Goal: Navigation & Orientation: Find specific page/section

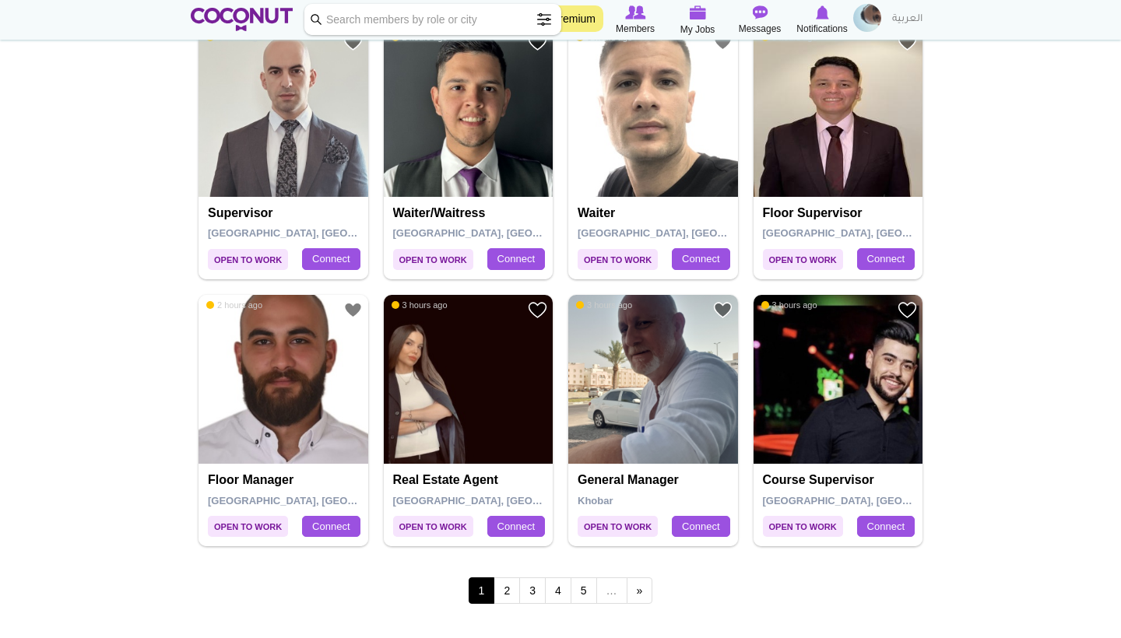
scroll to position [2559, 0]
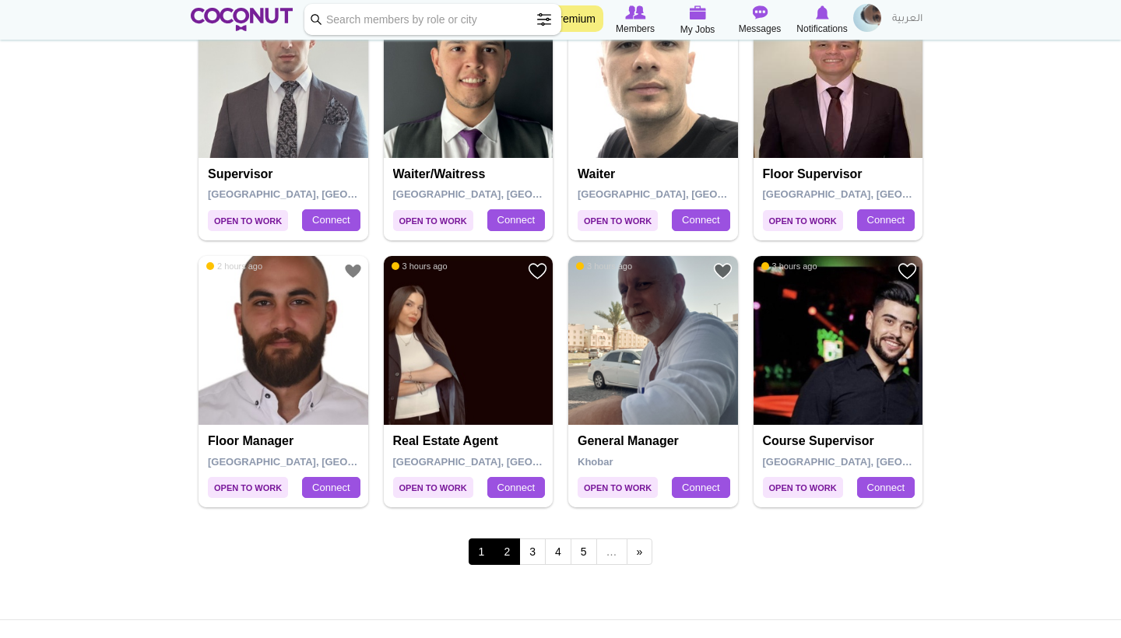
click at [504, 540] on link "2" at bounding box center [507, 552] width 26 height 26
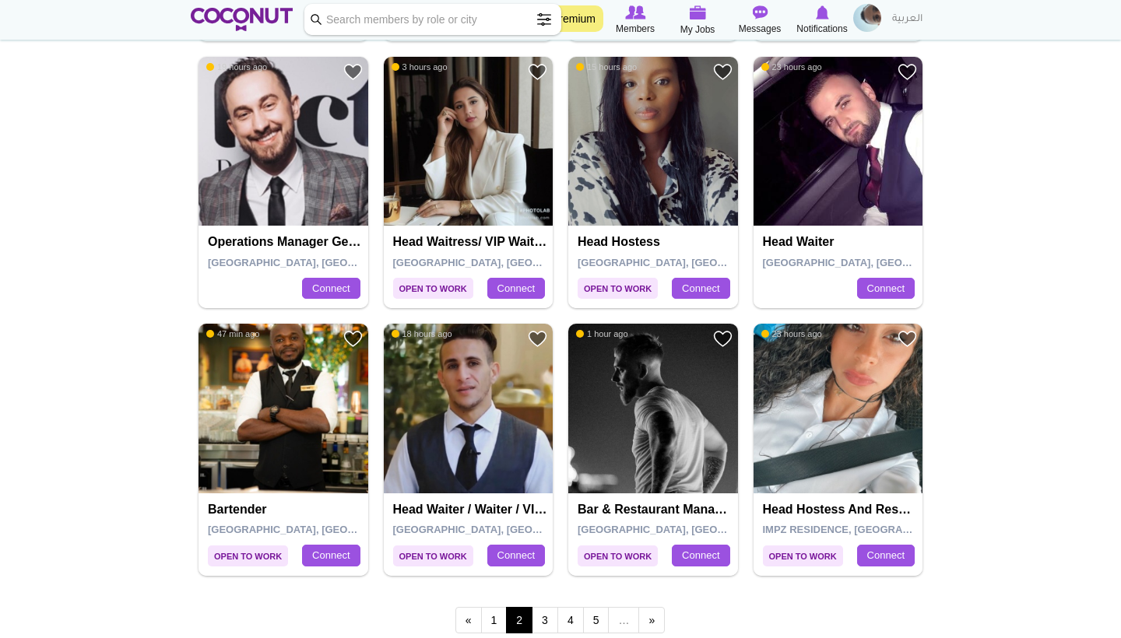
scroll to position [2446, 0]
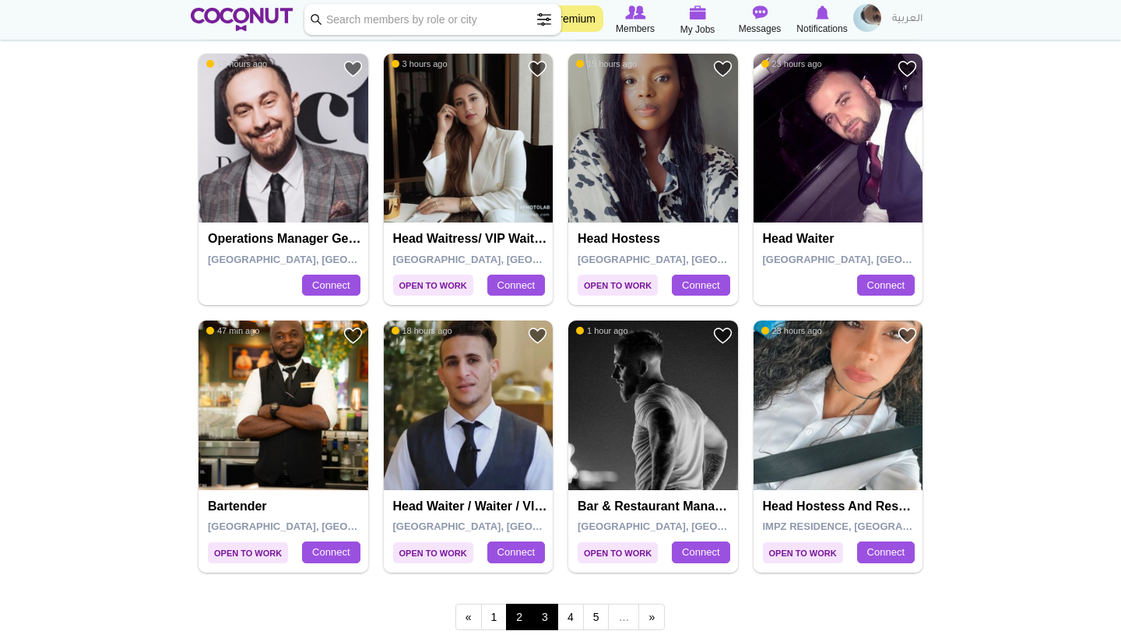
click at [537, 610] on link "3" at bounding box center [545, 617] width 26 height 26
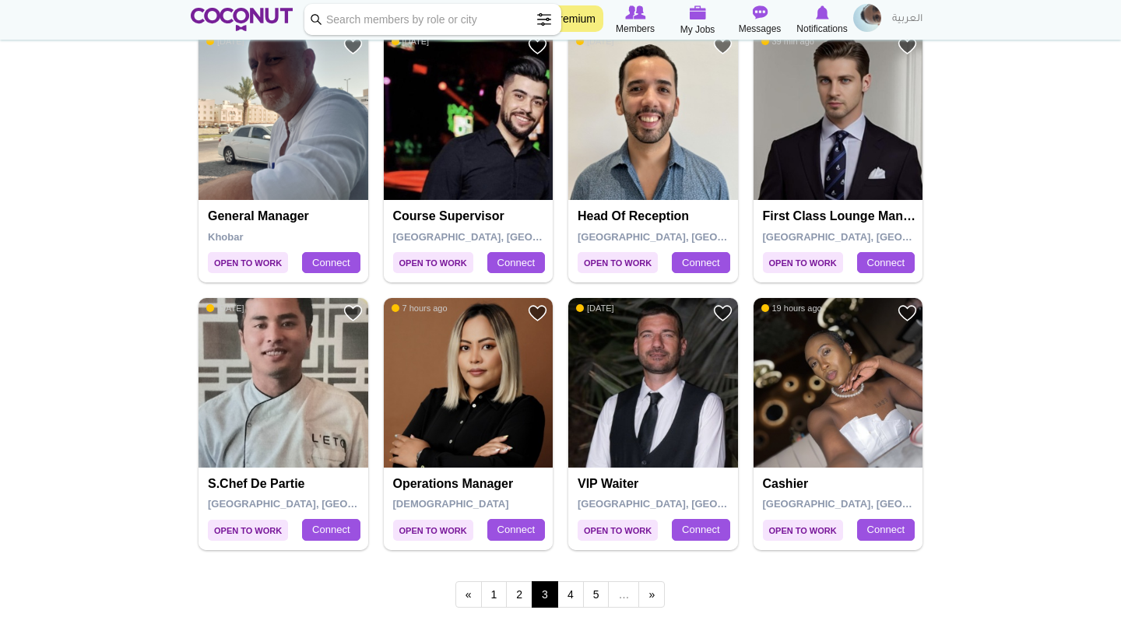
scroll to position [2471, 0]
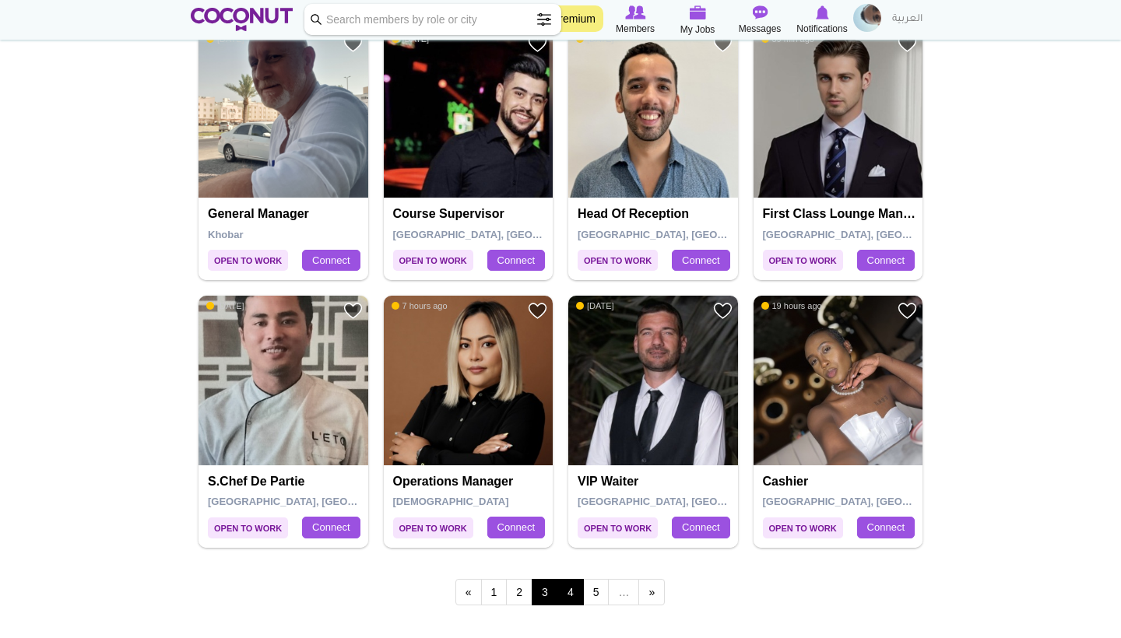
click at [565, 583] on link "4" at bounding box center [570, 592] width 26 height 26
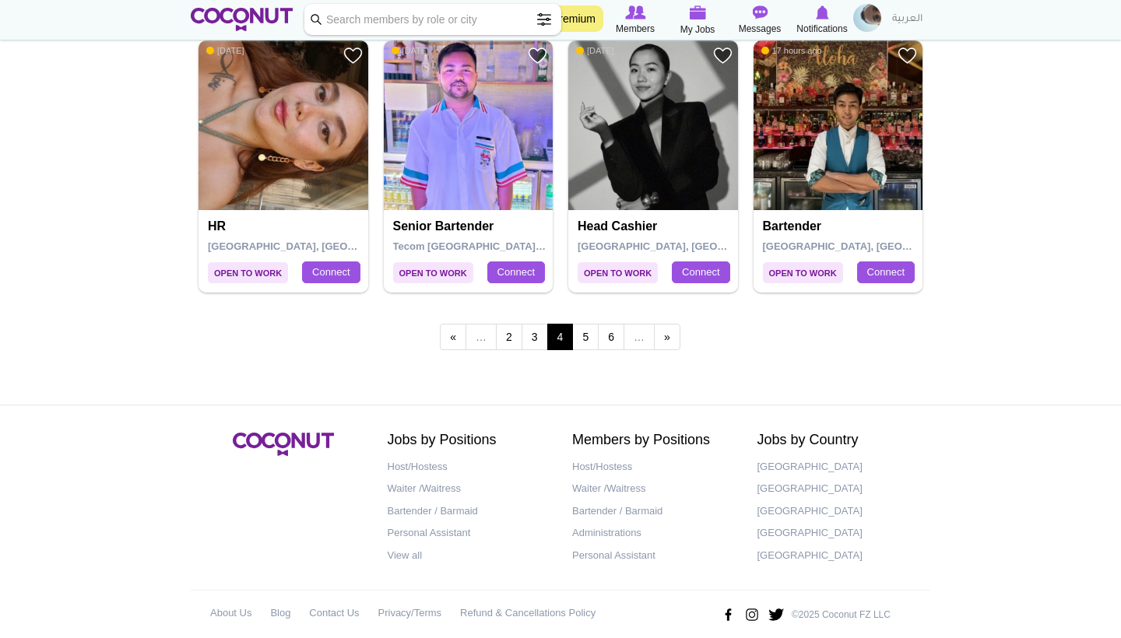
scroll to position [2725, 0]
click at [593, 325] on link "5" at bounding box center [585, 338] width 26 height 26
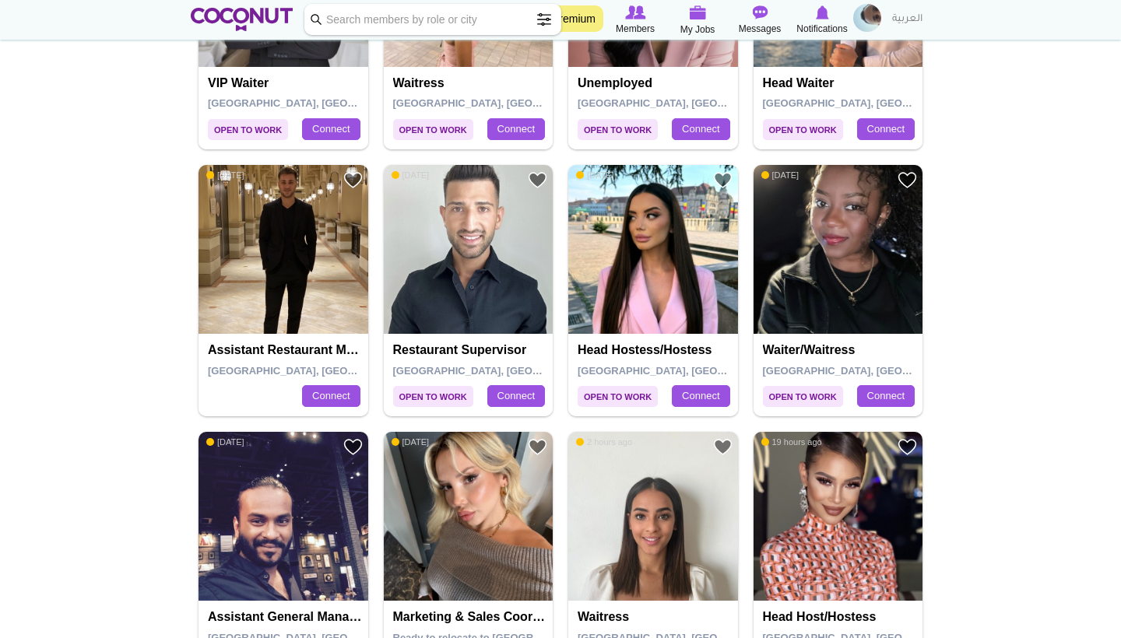
scroll to position [2066, 0]
